Goal: Information Seeking & Learning: Find specific page/section

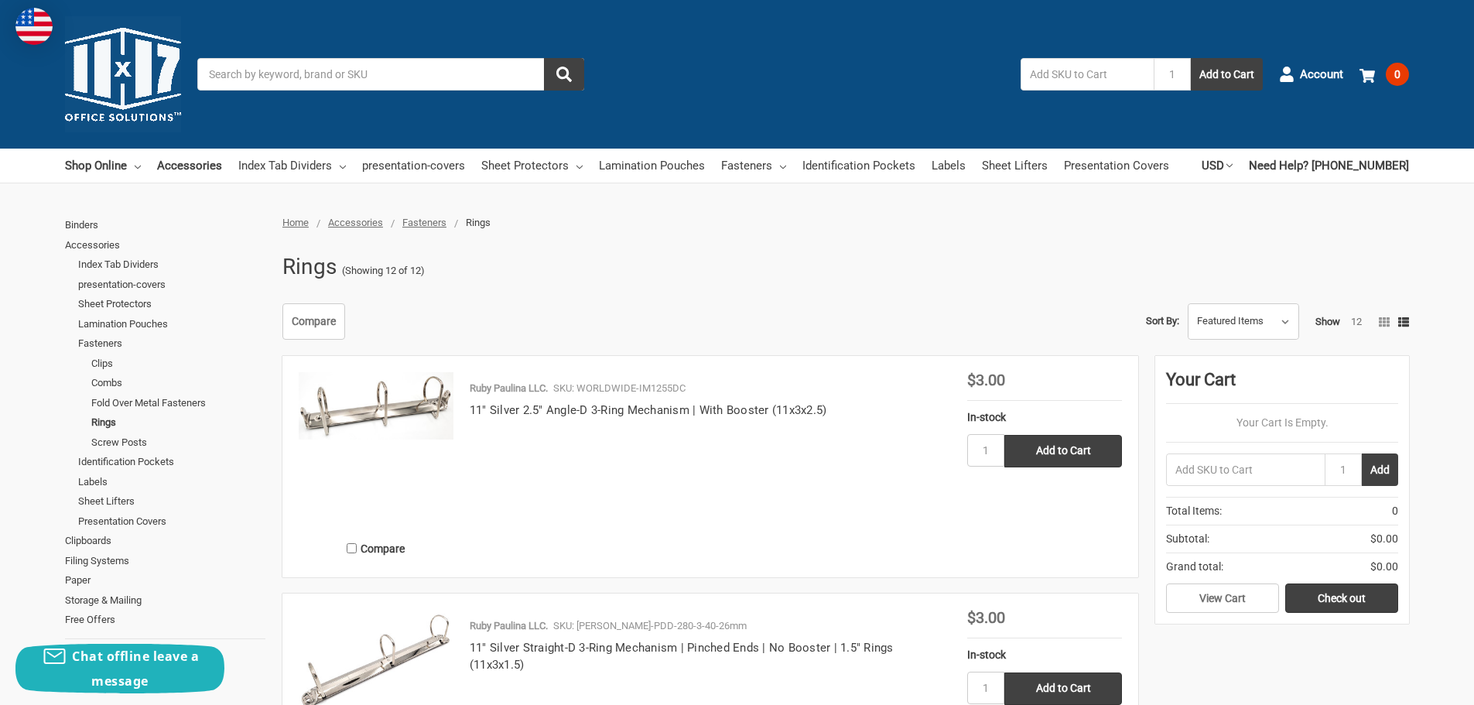
click at [368, 58] on input "Search" at bounding box center [390, 74] width 387 height 33
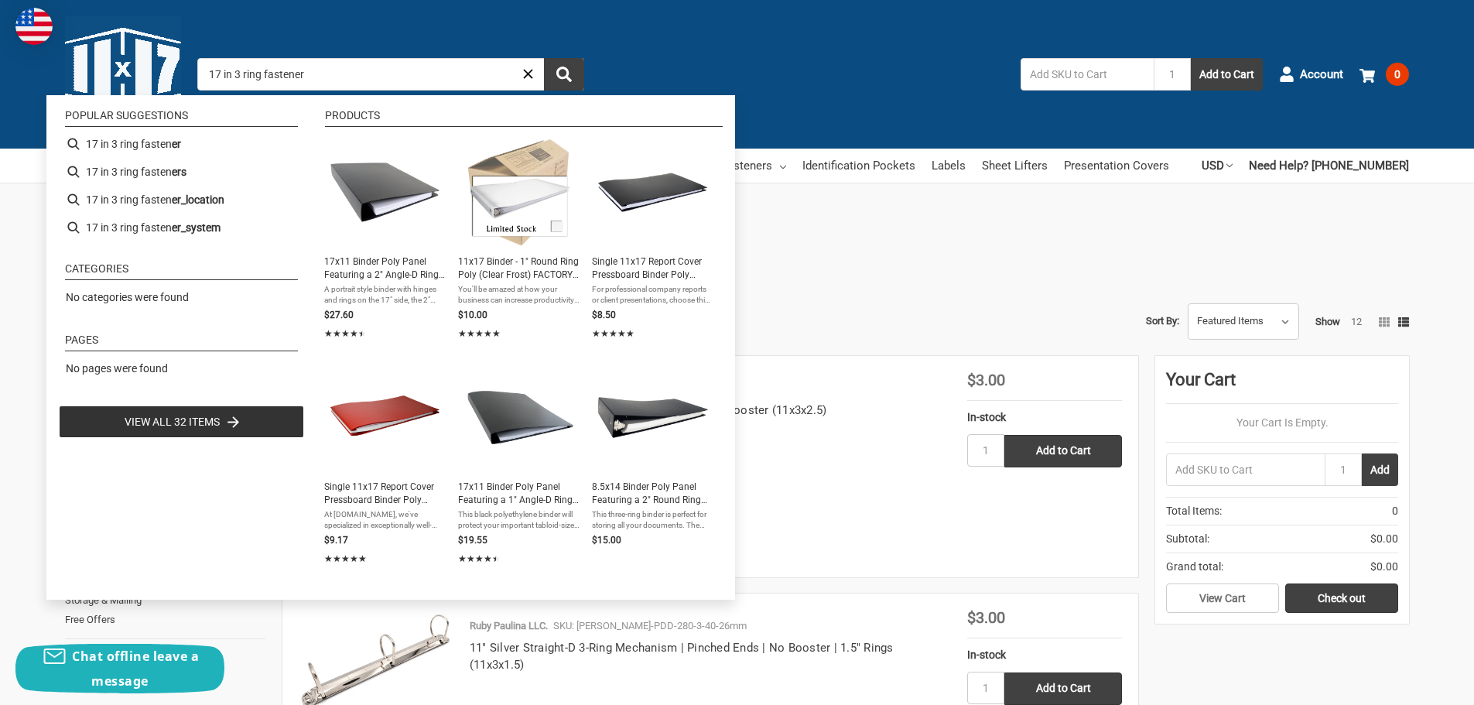
type input "17 in 3 ring fasteners"
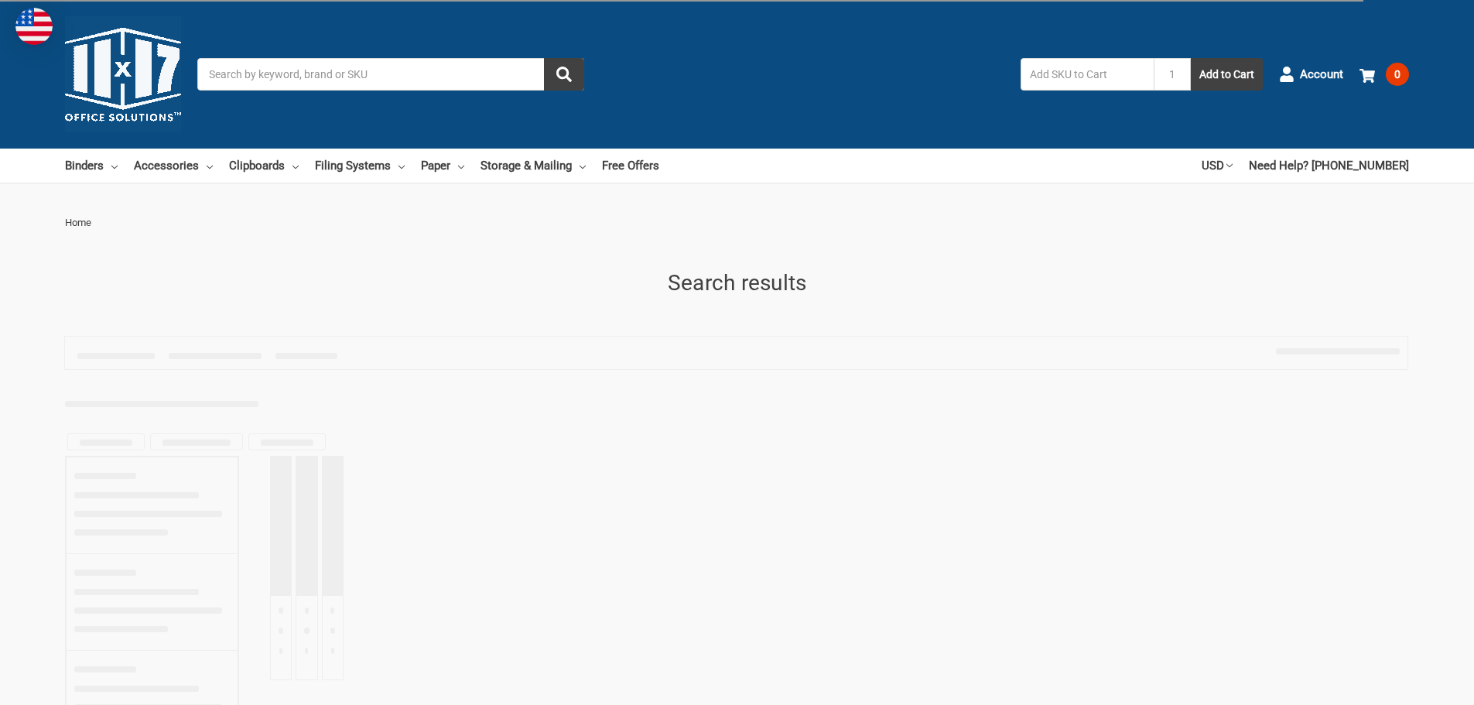
type input "17 in 3 ring fasteners"
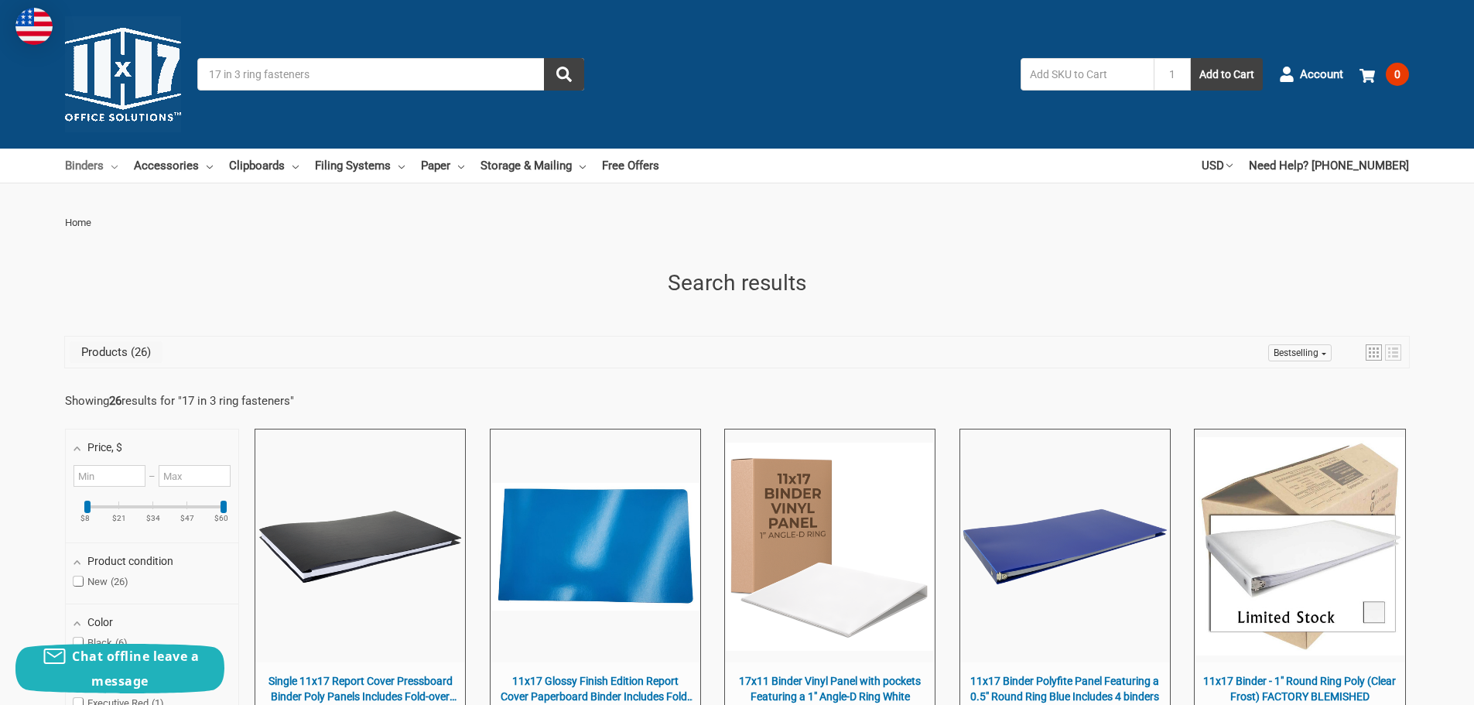
click at [95, 168] on link "Binders" at bounding box center [91, 166] width 53 height 34
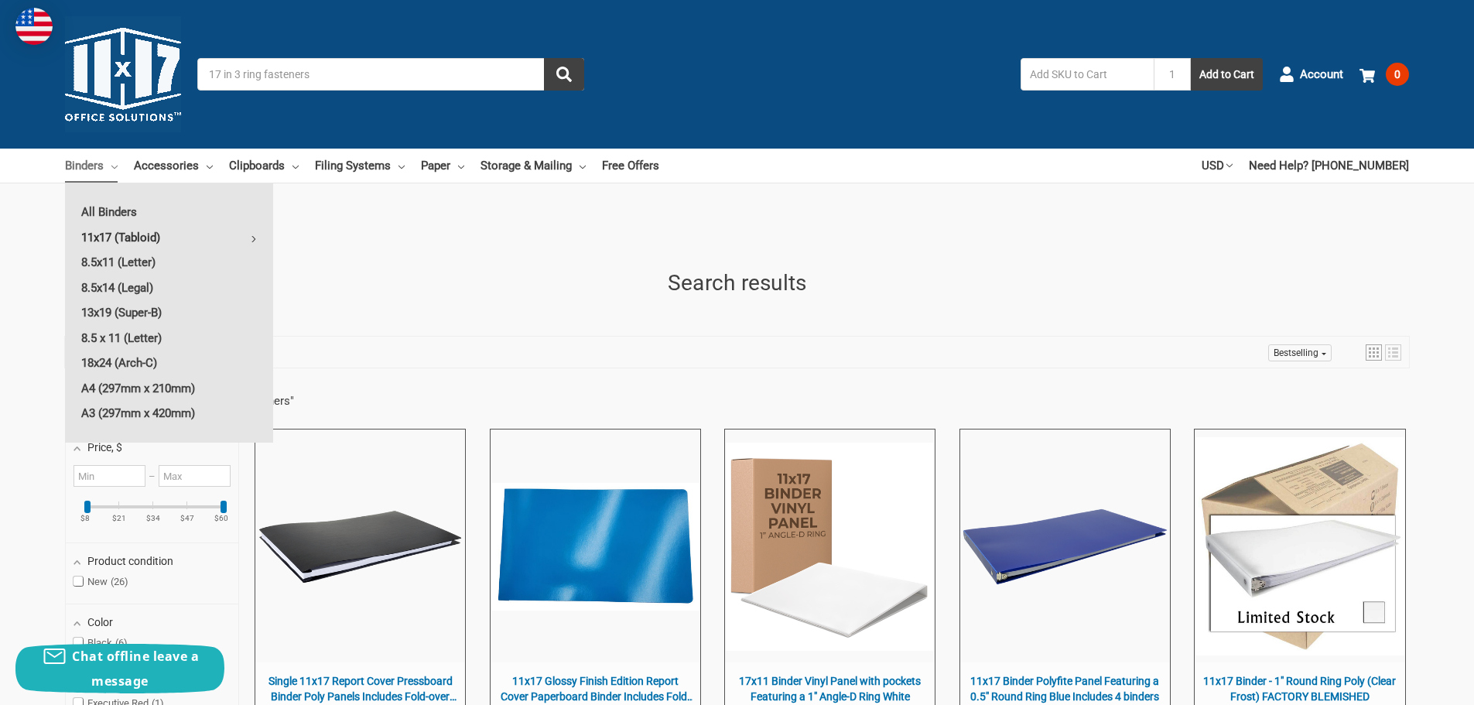
click at [128, 238] on link "11x17 (Tabloid)" at bounding box center [169, 237] width 208 height 25
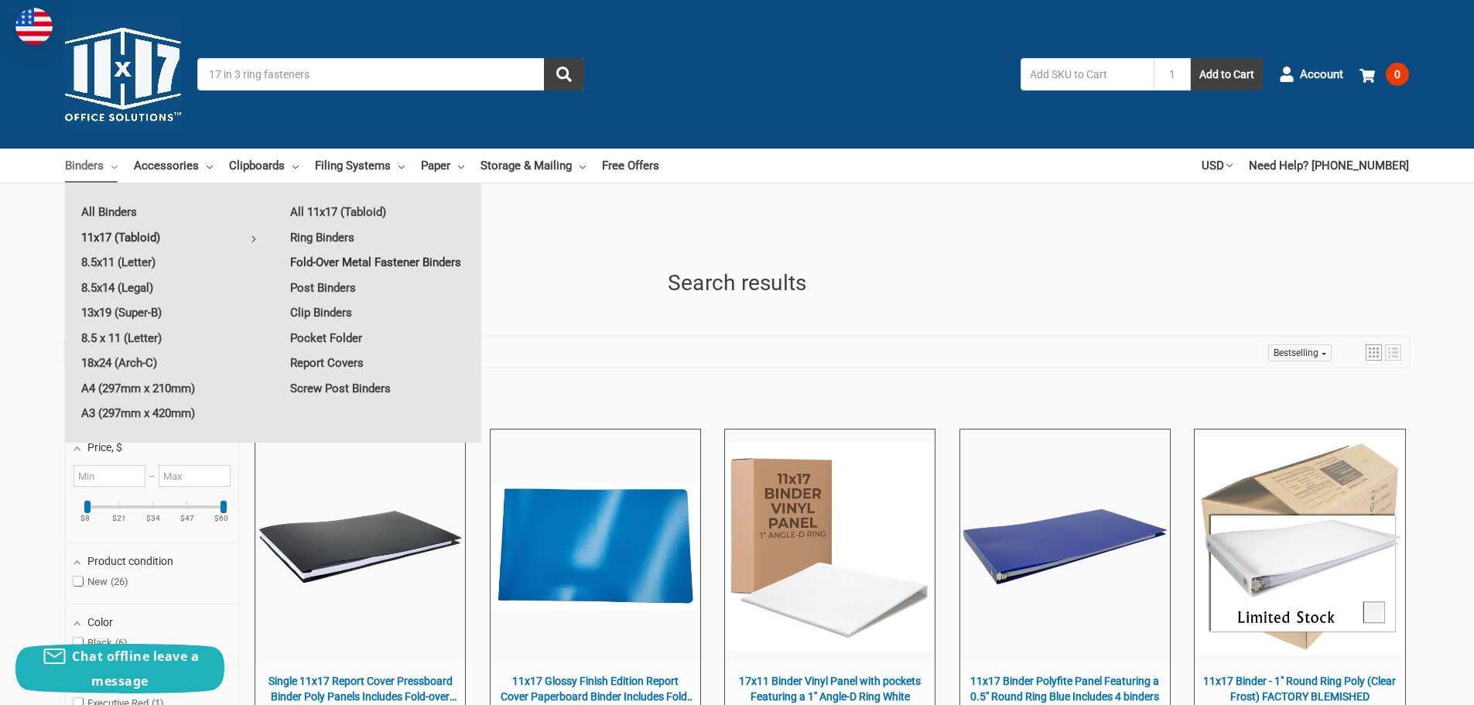
click at [337, 260] on link "Fold-Over Metal Fastener Binders" at bounding box center [377, 262] width 207 height 25
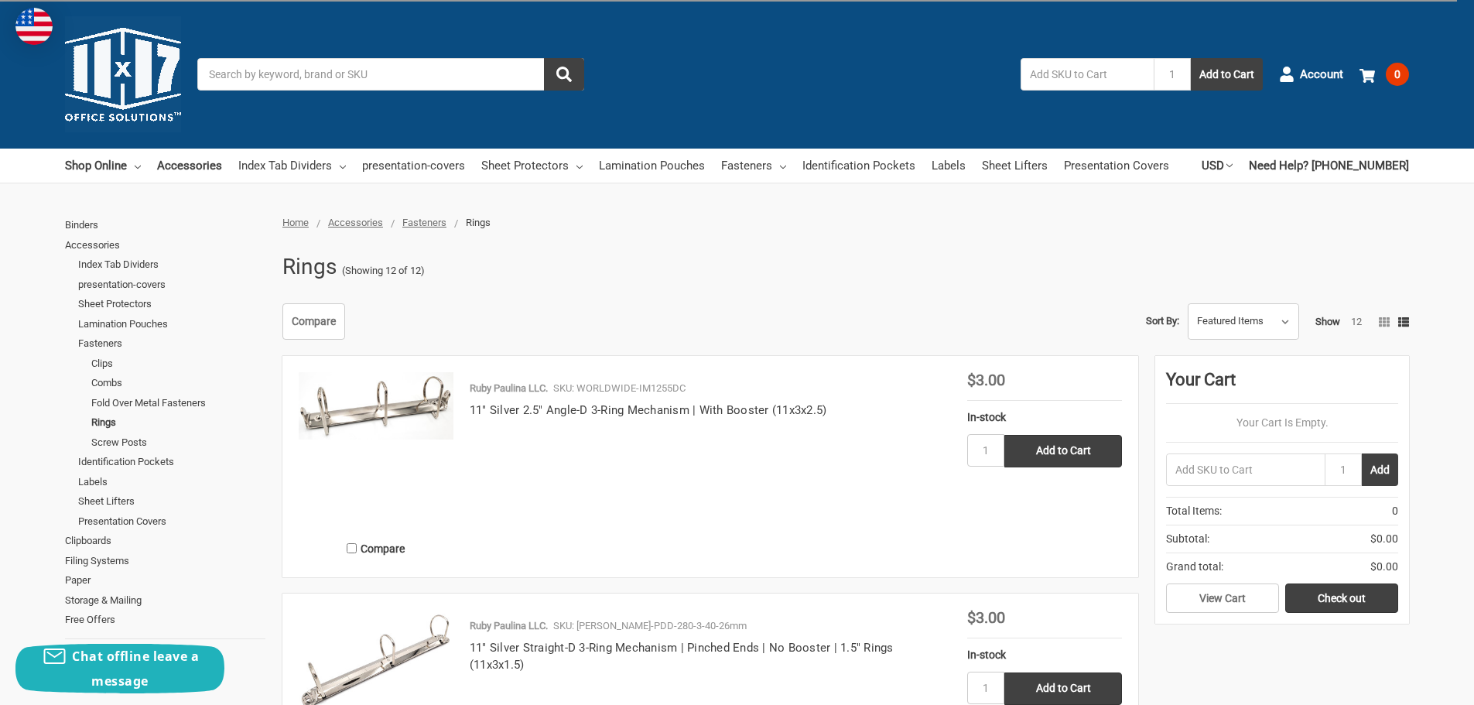
click at [438, 224] on span "Fasteners" at bounding box center [424, 223] width 44 height 12
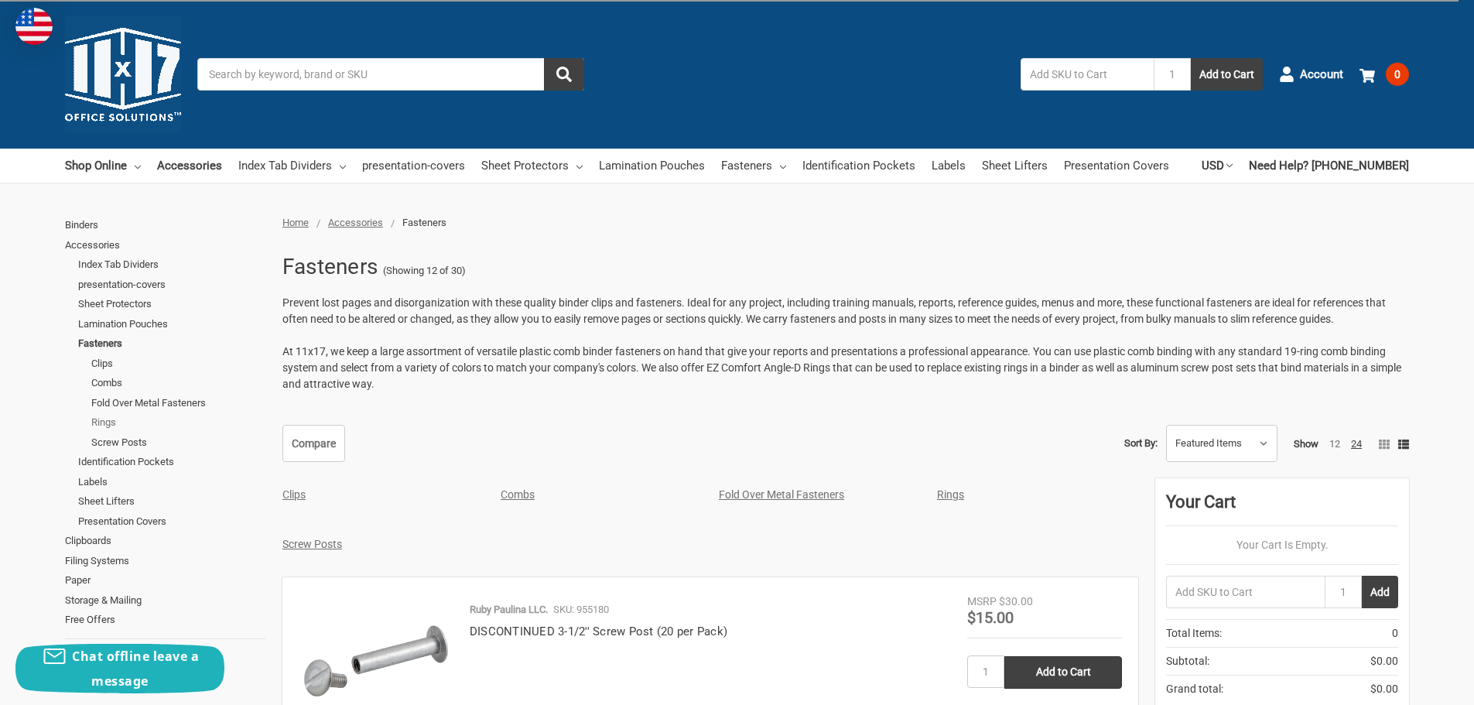
click at [109, 421] on link "Rings" at bounding box center [178, 422] width 174 height 20
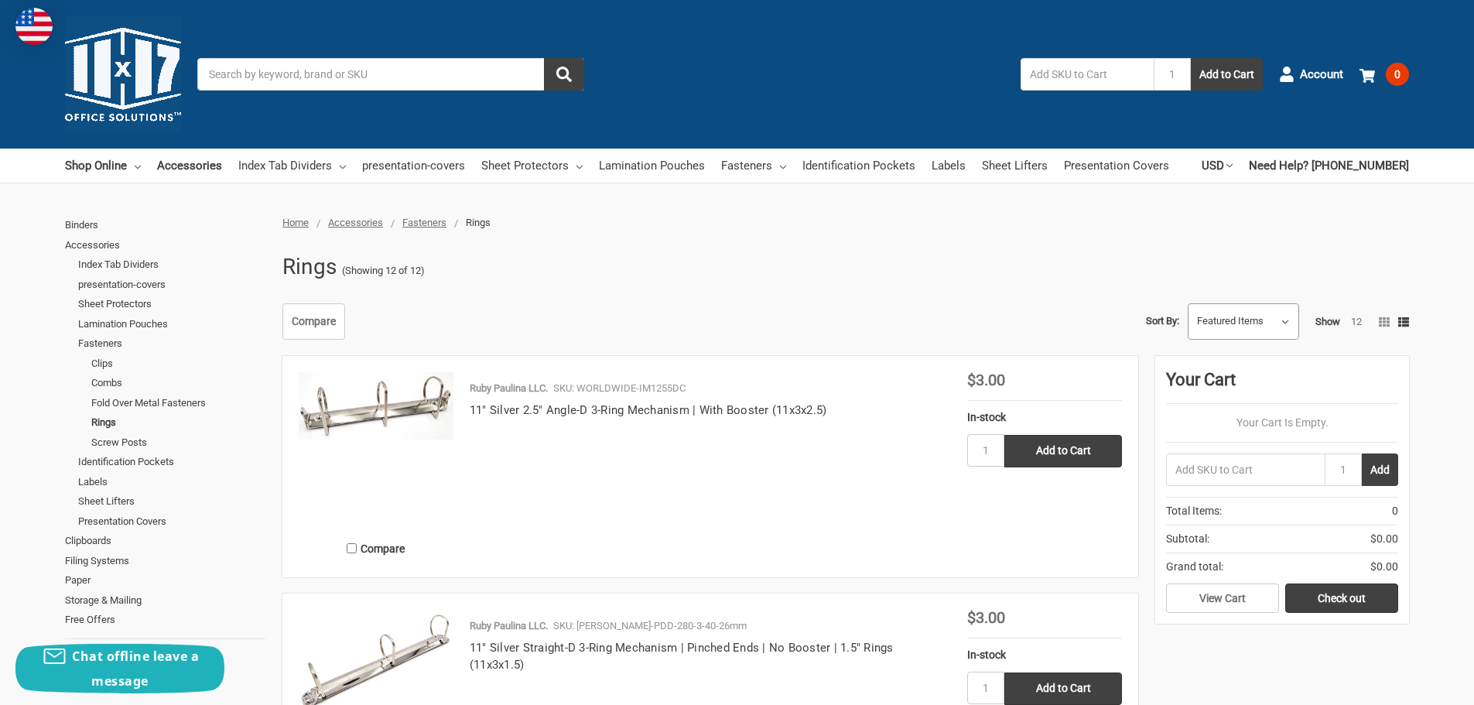
click at [1285, 333] on select "Featured Items Newest Items Best Selling A to Z Z to A By Review Price: Ascendi…" at bounding box center [1244, 322] width 110 height 36
